Goal: Task Accomplishment & Management: Manage account settings

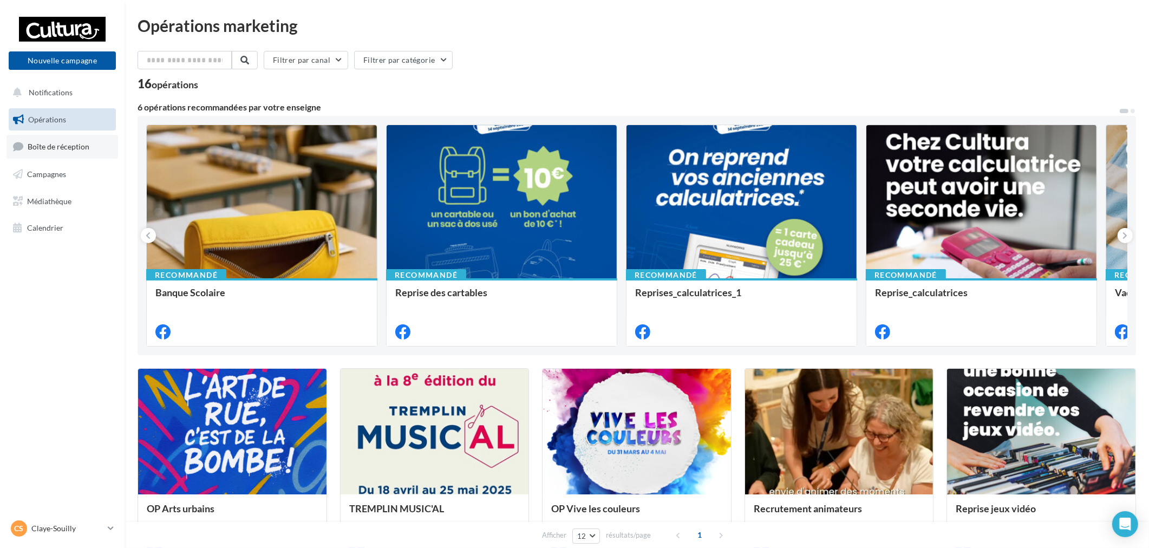
click at [62, 154] on link "Boîte de réception" at bounding box center [62, 146] width 112 height 23
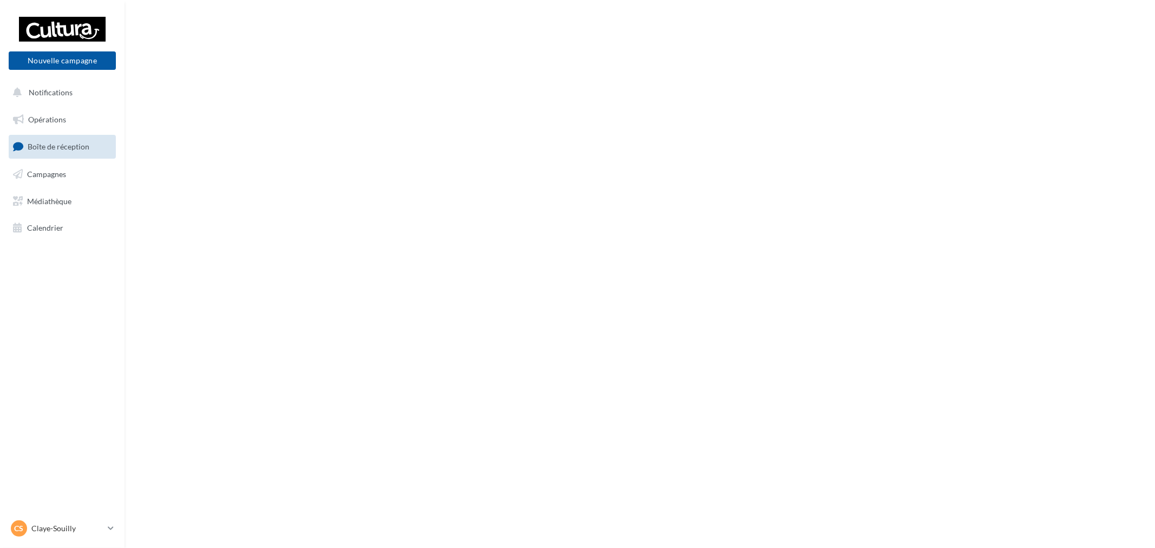
click at [58, 170] on span "Campagnes" at bounding box center [46, 174] width 39 height 9
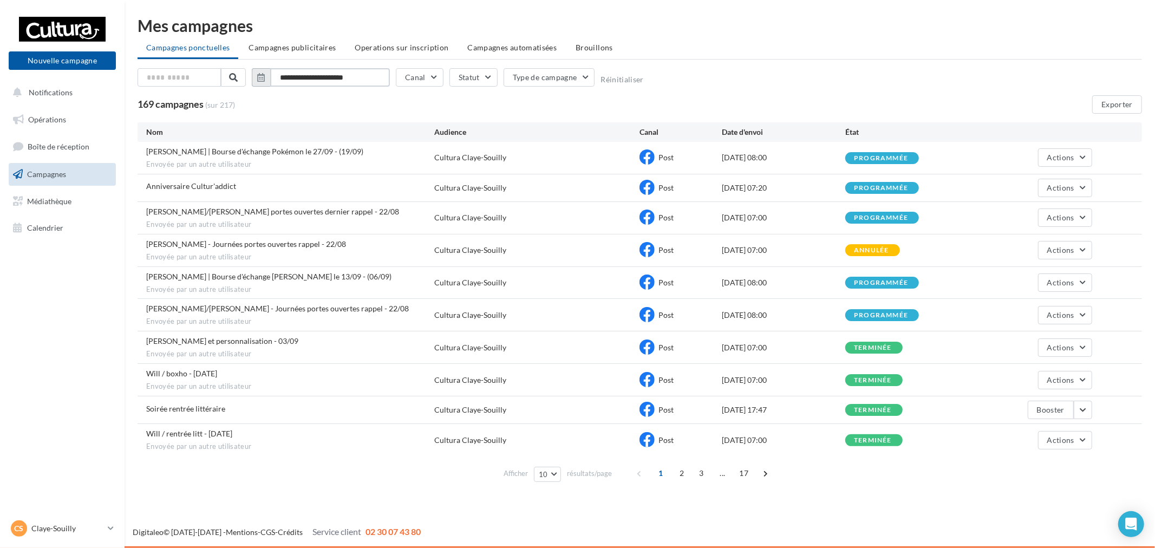
click at [329, 69] on input "**********" at bounding box center [330, 77] width 120 height 18
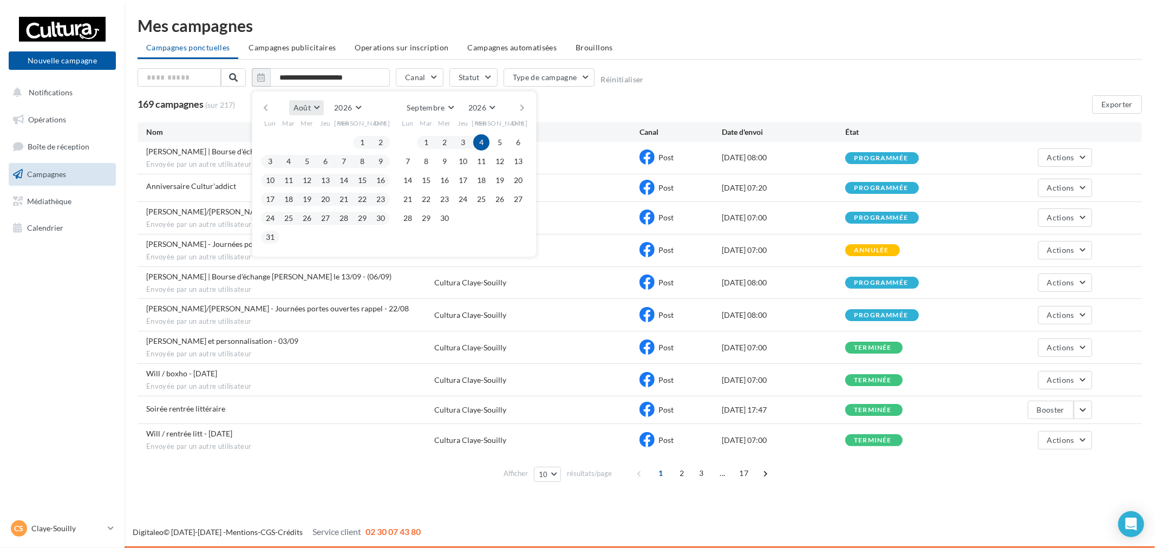
click at [307, 103] on span "Août" at bounding box center [302, 107] width 17 height 9
click at [340, 105] on span "2026" at bounding box center [343, 107] width 18 height 9
click at [320, 135] on button "2025" at bounding box center [328, 134] width 76 height 19
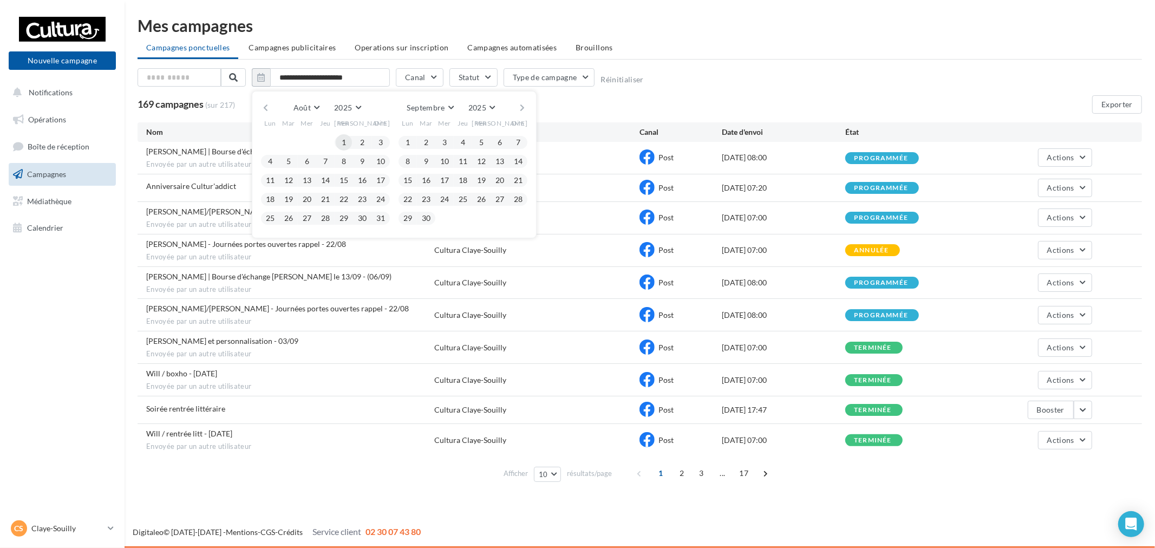
click at [342, 140] on button "1" at bounding box center [344, 142] width 16 height 16
click at [381, 217] on button "31" at bounding box center [381, 218] width 16 height 16
type input "**********"
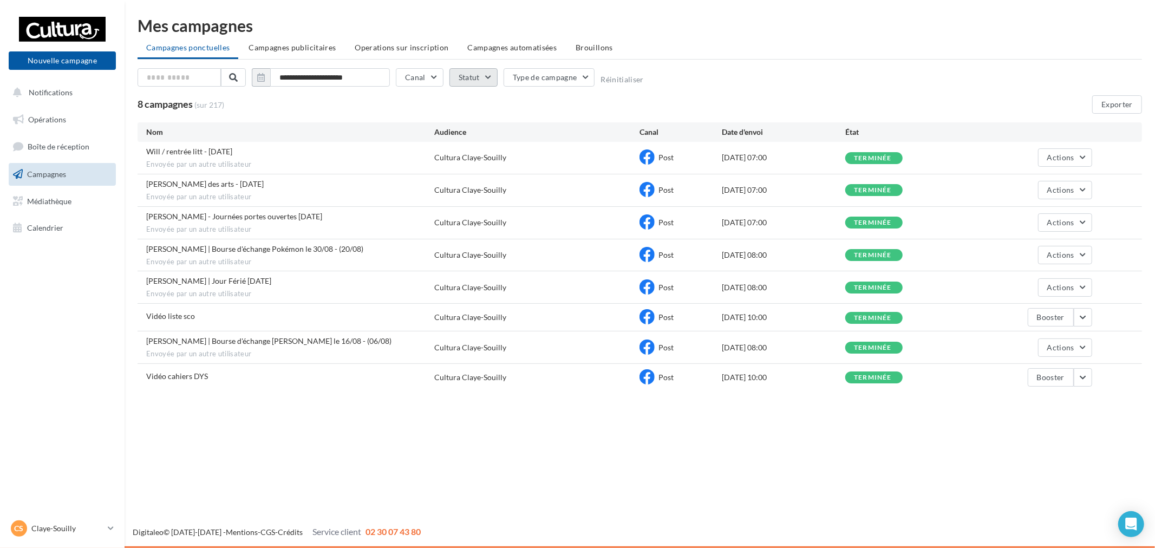
click at [489, 84] on button "Statut" at bounding box center [474, 77] width 48 height 18
click at [488, 128] on div "Terminée" at bounding box center [489, 130] width 31 height 11
click at [1134, 108] on button "Exporter" at bounding box center [1117, 104] width 50 height 18
click at [61, 529] on p "Claye-Souilly" at bounding box center [67, 528] width 72 height 11
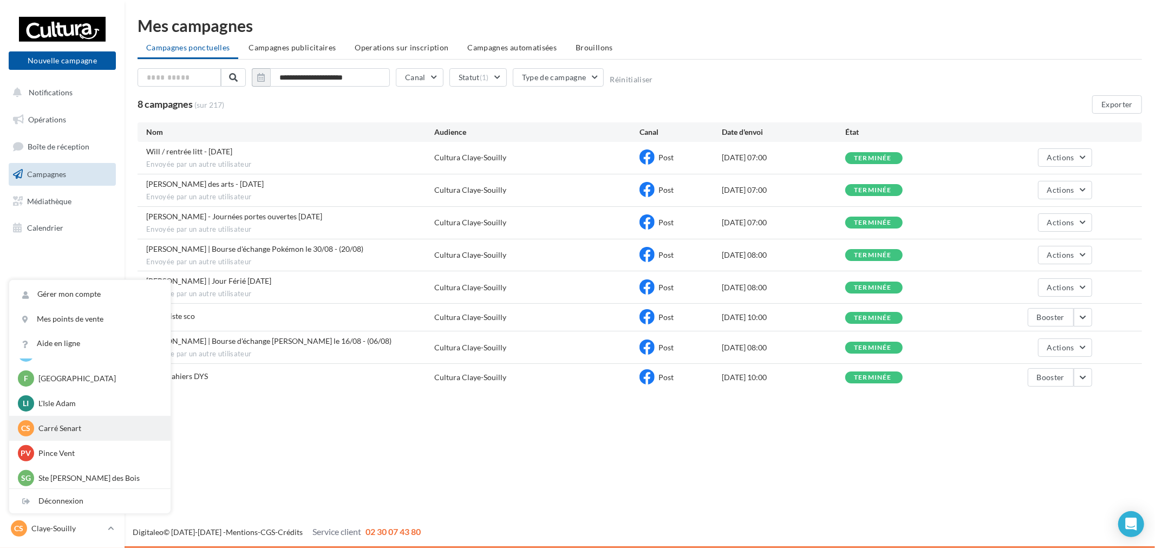
scroll to position [75, 0]
click at [82, 421] on p "Carré Senart" at bounding box center [97, 426] width 119 height 11
